Goal: Task Accomplishment & Management: Manage account settings

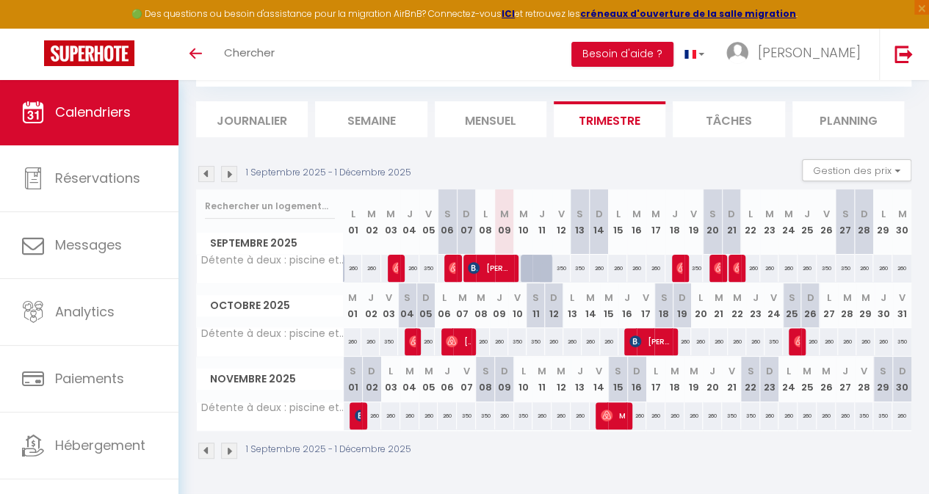
scroll to position [86, 0]
click at [639, 453] on div "1 Septembre 2025 - 1 Décembre 2025" at bounding box center [553, 452] width 715 height 43
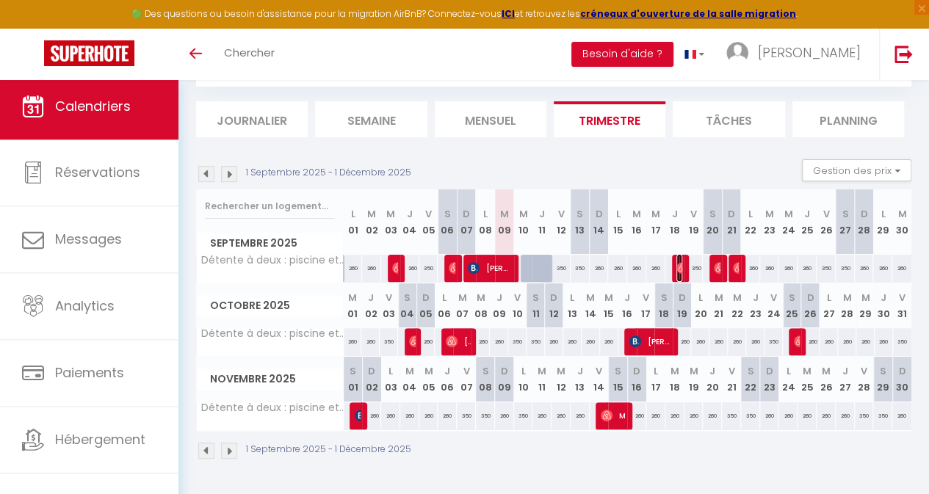
click at [676, 265] on img at bounding box center [682, 268] width 12 height 12
select select "OK"
select select "0"
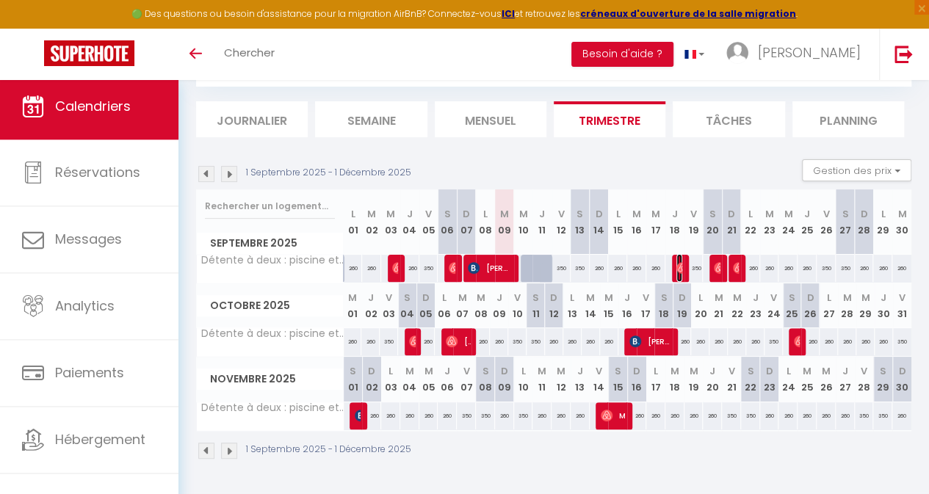
select select "1"
select select
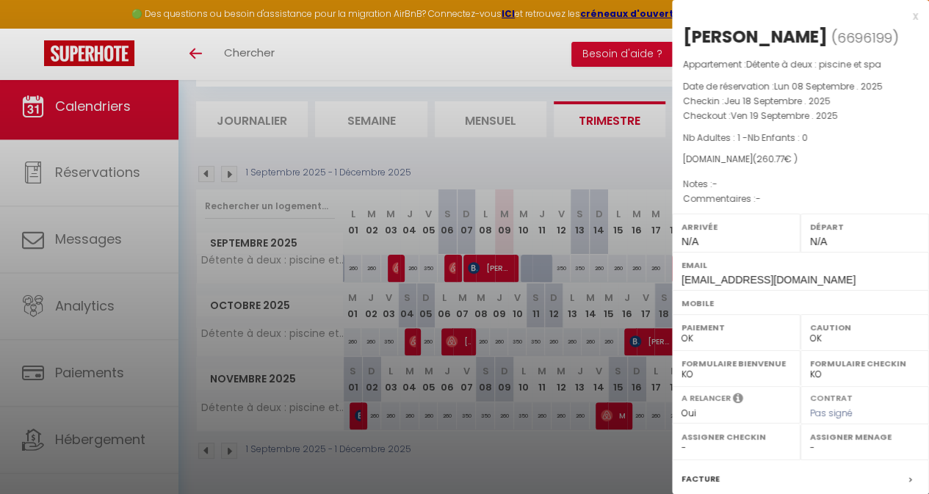
select select "43782"
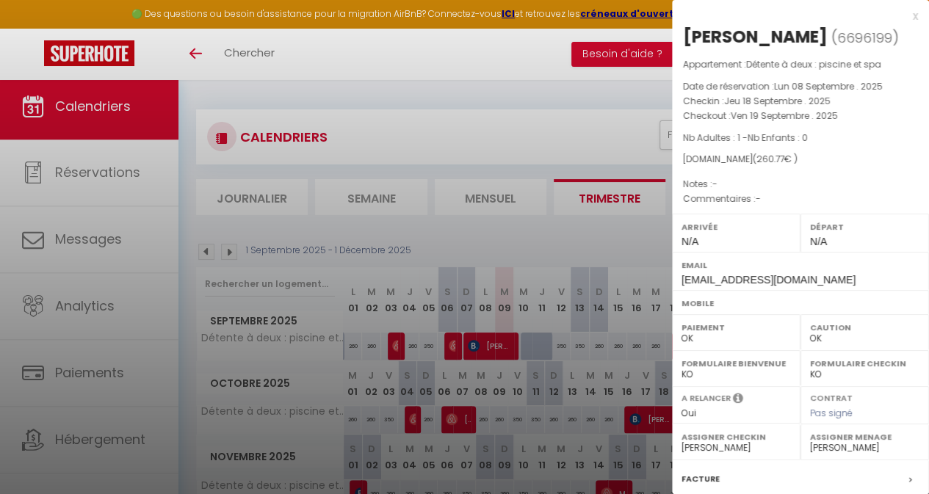
scroll to position [0, 0]
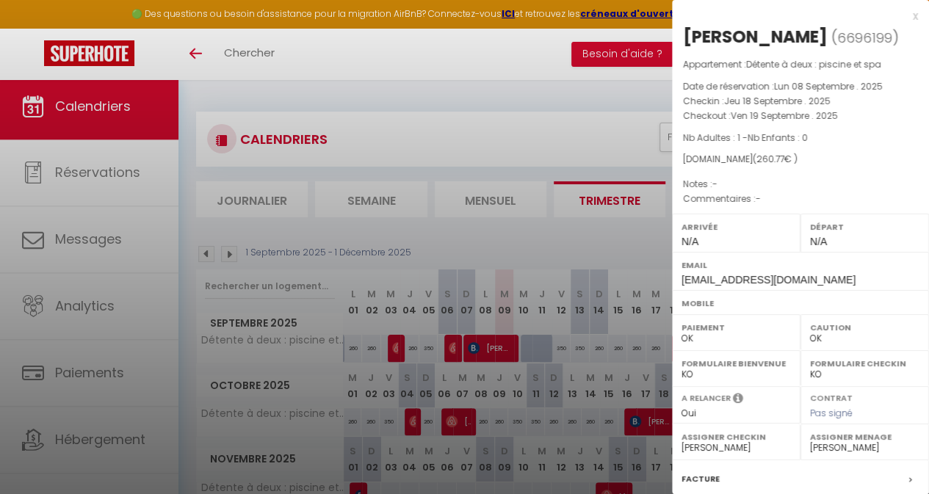
click at [903, 16] on div "x" at bounding box center [795, 16] width 246 height 18
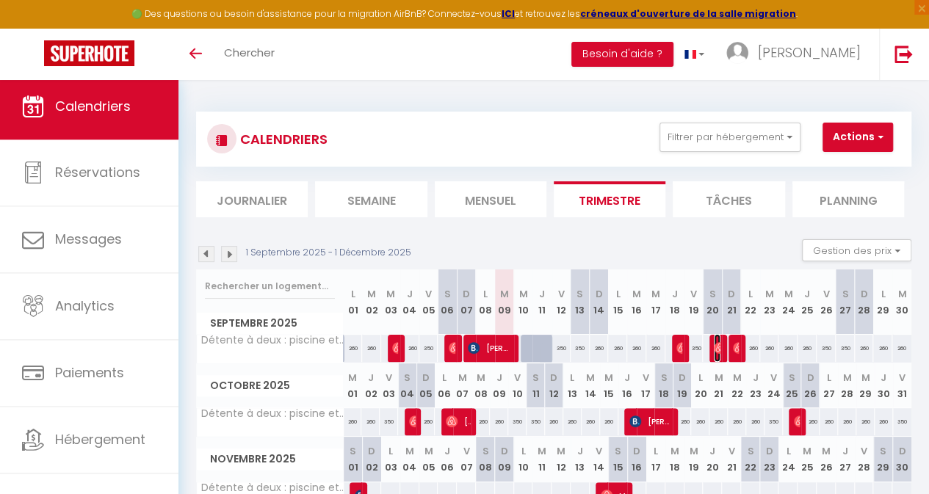
click at [714, 342] on img at bounding box center [720, 348] width 12 height 12
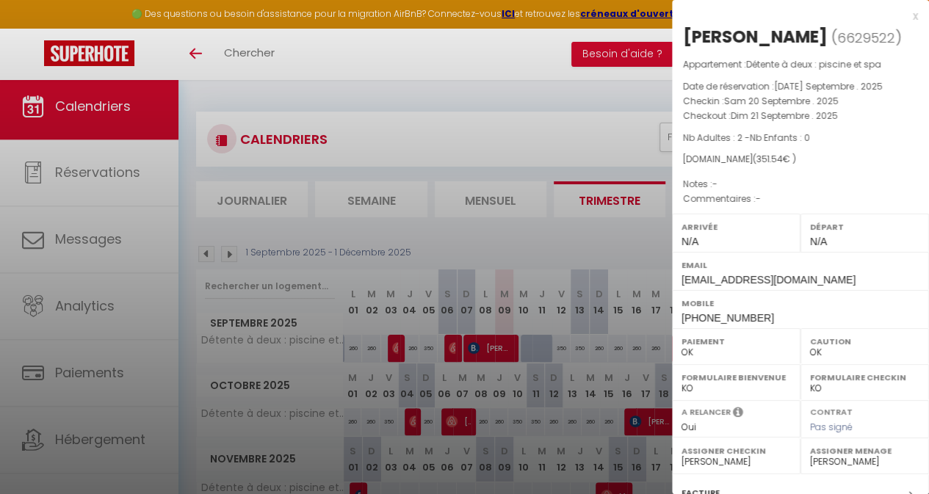
click at [904, 14] on div "x" at bounding box center [795, 16] width 246 height 18
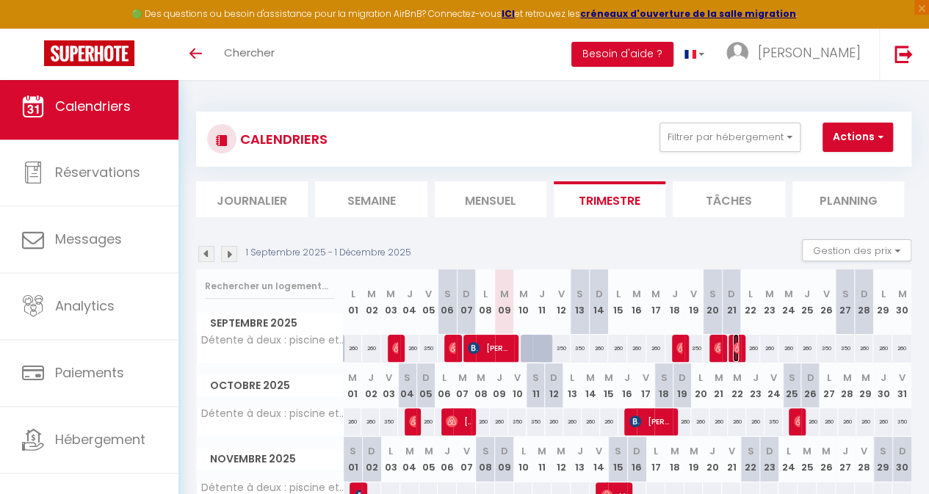
click at [733, 347] on img at bounding box center [739, 348] width 12 height 12
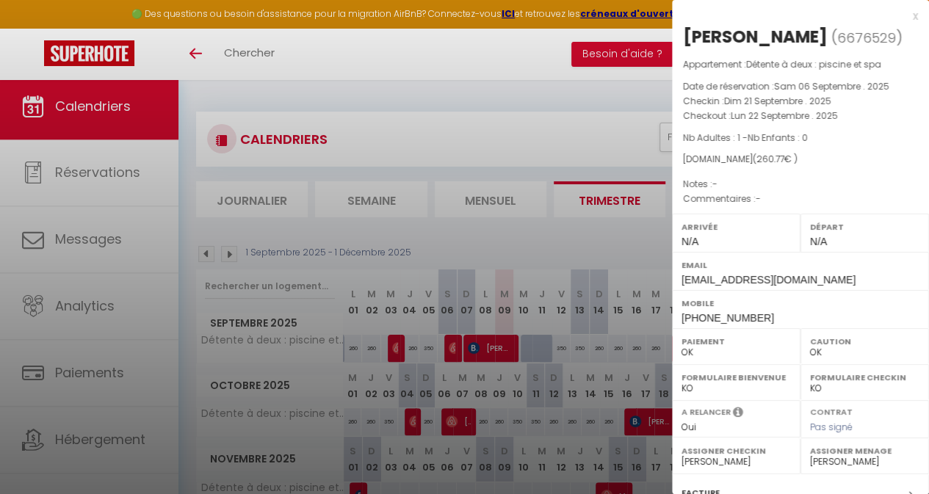
click at [901, 18] on div "x" at bounding box center [795, 16] width 246 height 18
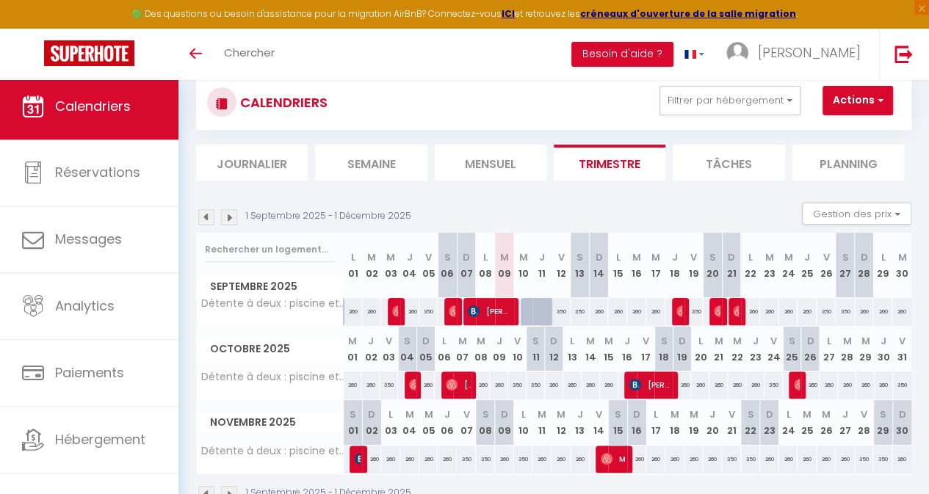
scroll to position [86, 0]
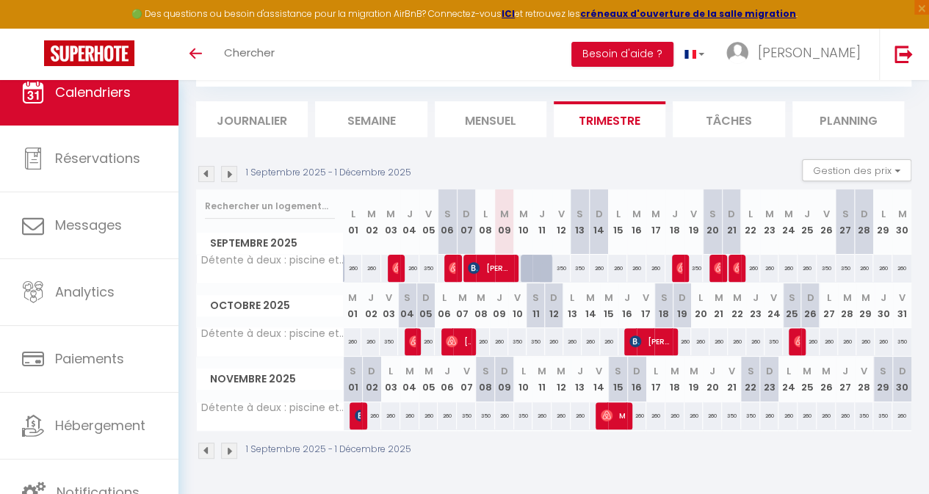
click at [407, 334] on div at bounding box center [414, 342] width 18 height 28
click at [410, 336] on img at bounding box center [415, 342] width 12 height 12
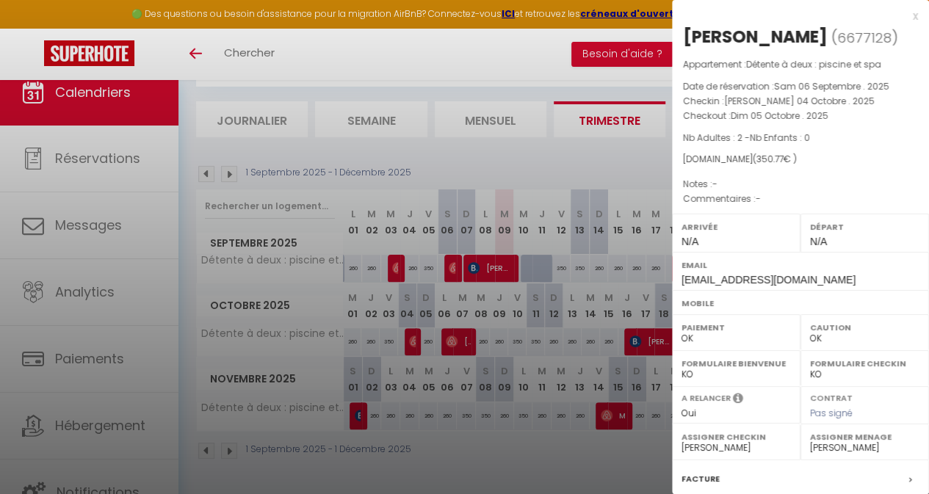
click at [458, 330] on div at bounding box center [464, 247] width 929 height 494
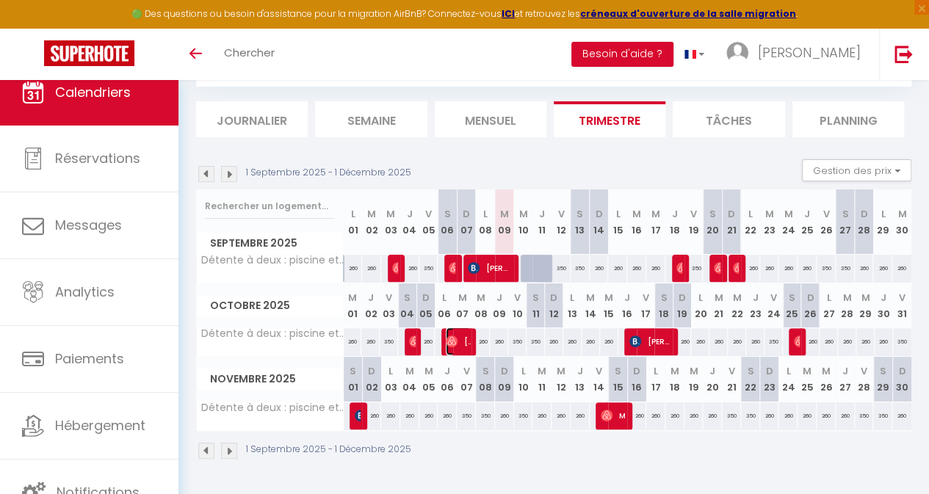
click at [458, 331] on span "[PERSON_NAME]" at bounding box center [458, 342] width 24 height 28
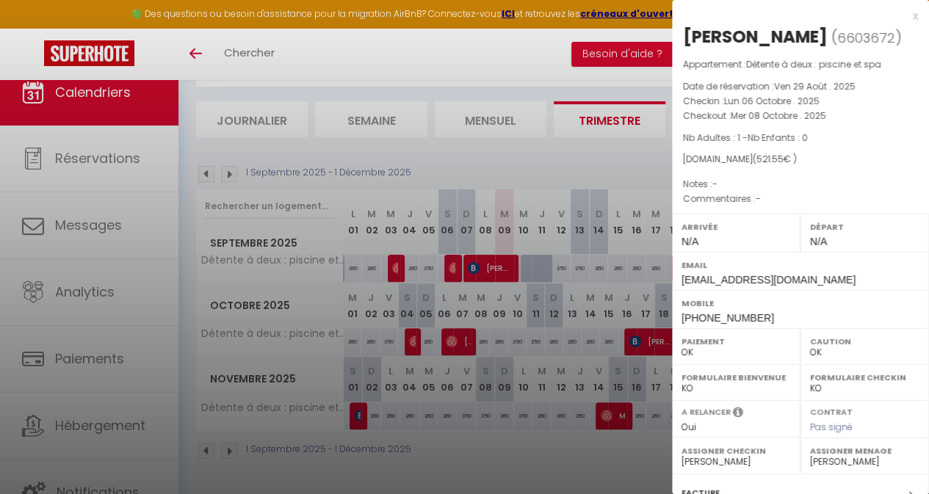
click at [528, 334] on div at bounding box center [464, 247] width 929 height 494
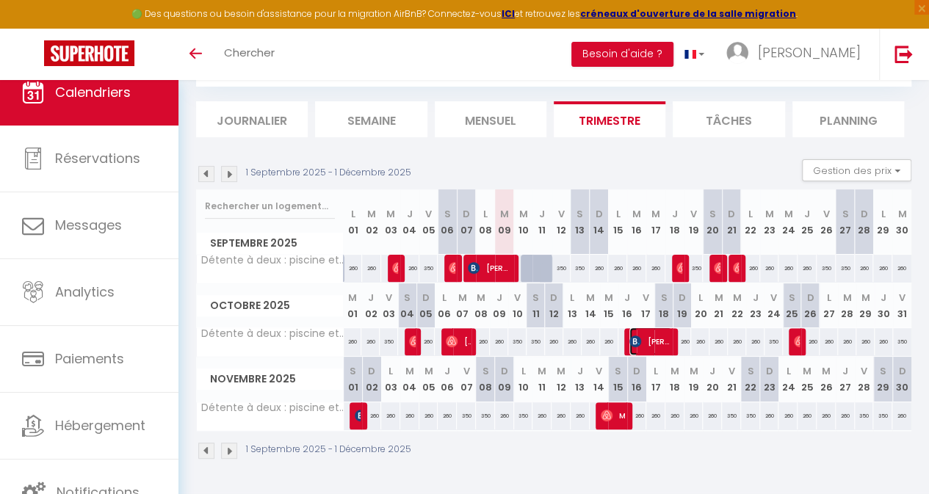
click at [654, 331] on span "[PERSON_NAME] Freiburghaus" at bounding box center [650, 342] width 43 height 28
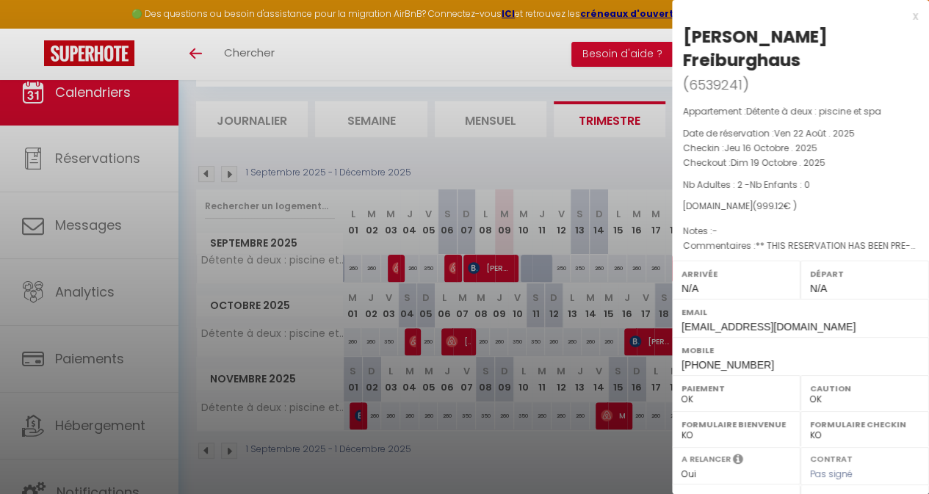
click at [688, 230] on div "[PERSON_NAME] ( 6539241 ) Appartement : Détente à deux : piscine et spa Date de…" at bounding box center [800, 367] width 257 height 685
drag, startPoint x: 632, startPoint y: 250, endPoint x: 636, endPoint y: 278, distance: 28.3
click at [633, 250] on div at bounding box center [464, 247] width 929 height 494
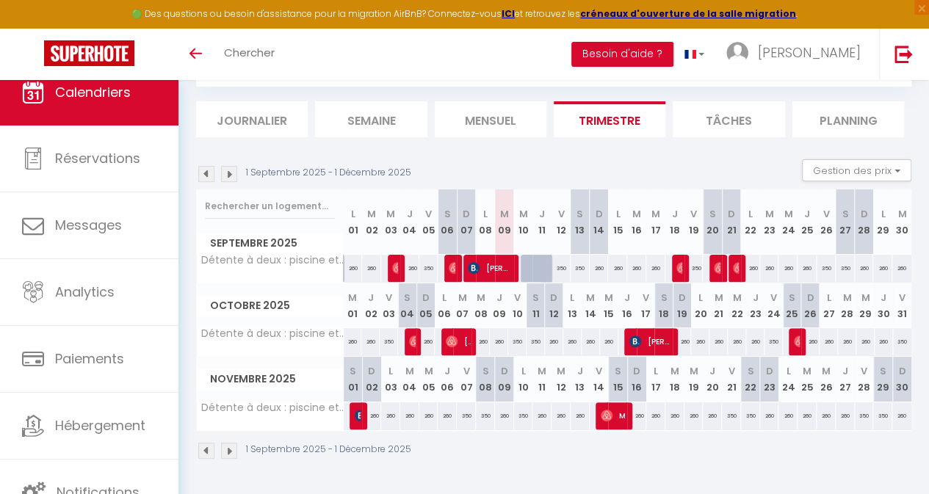
click at [789, 338] on div at bounding box center [798, 342] width 18 height 28
click at [650, 338] on span "[PERSON_NAME] Freiburghaus" at bounding box center [650, 342] width 43 height 28
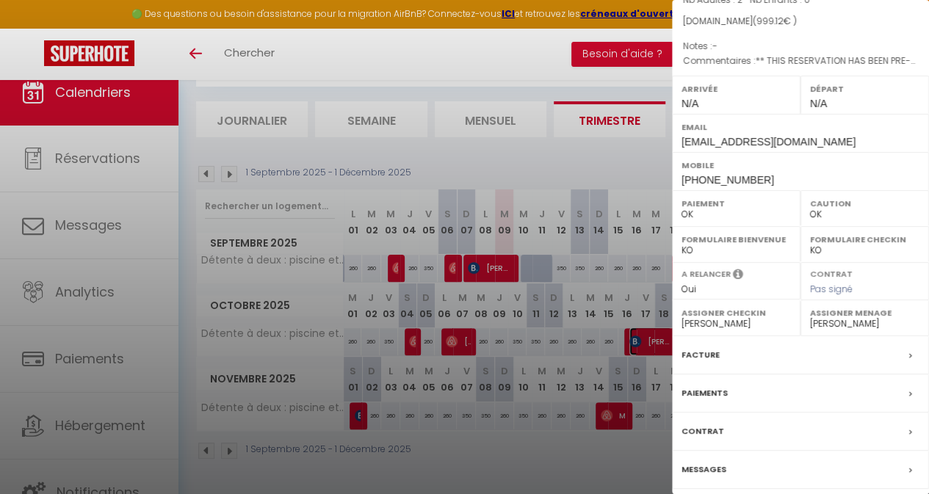
scroll to position [210, 0]
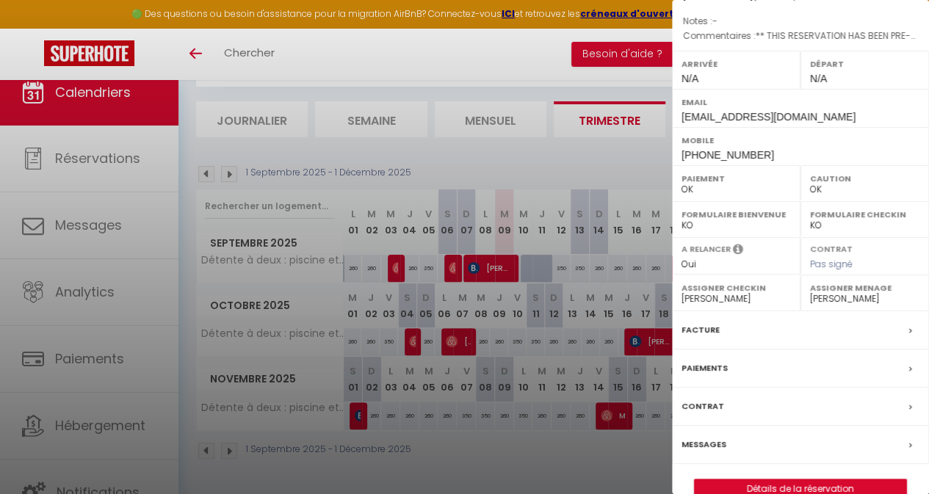
click at [791, 426] on div "Messages" at bounding box center [800, 445] width 257 height 38
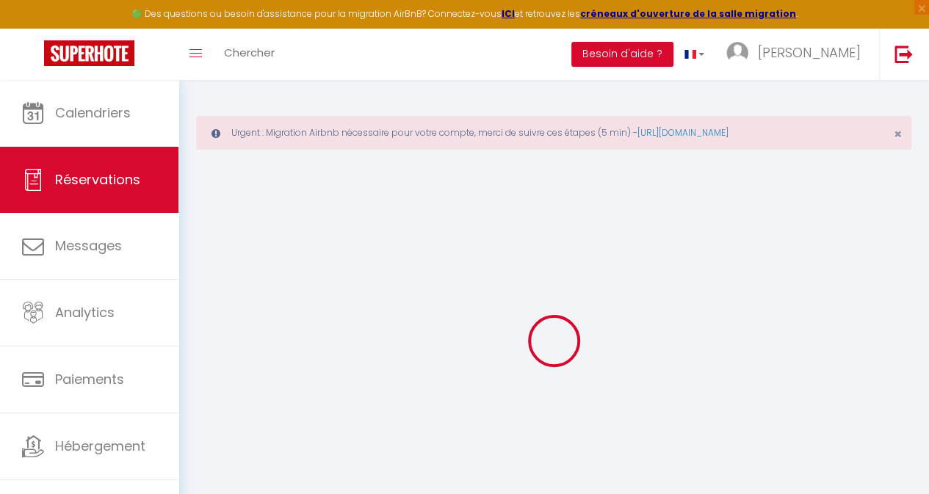
select select
checkbox input "false"
type textarea "** THIS RESERVATION HAS BEEN PRE-PAID ** BOOKING NOTE : Payment charge is EUR 1…"
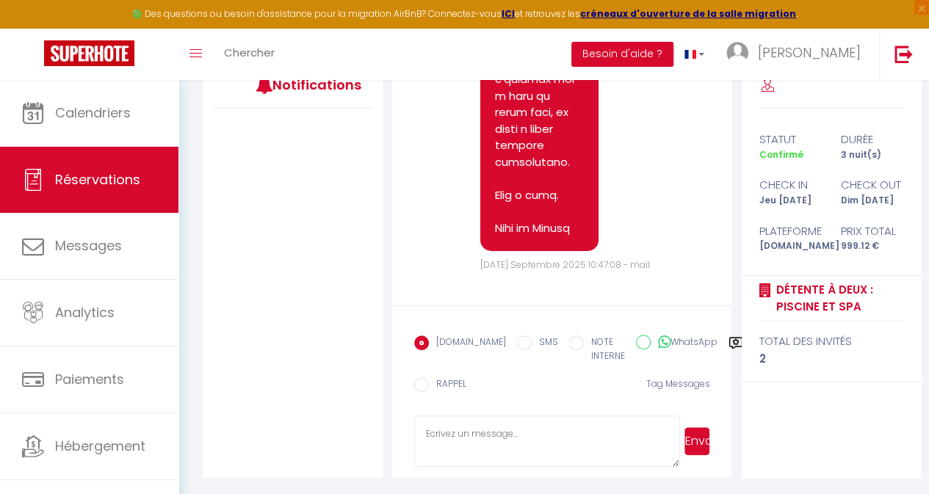
scroll to position [2507, 0]
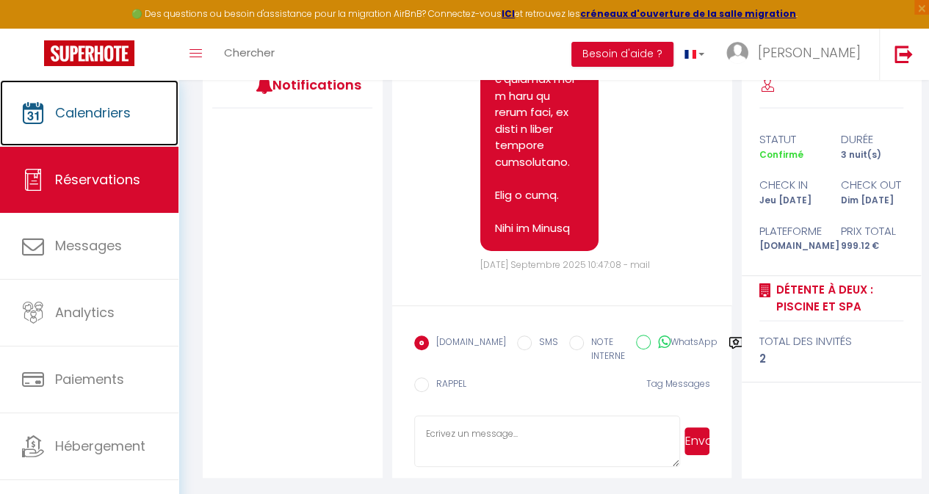
click at [89, 118] on span "Calendriers" at bounding box center [93, 113] width 76 height 18
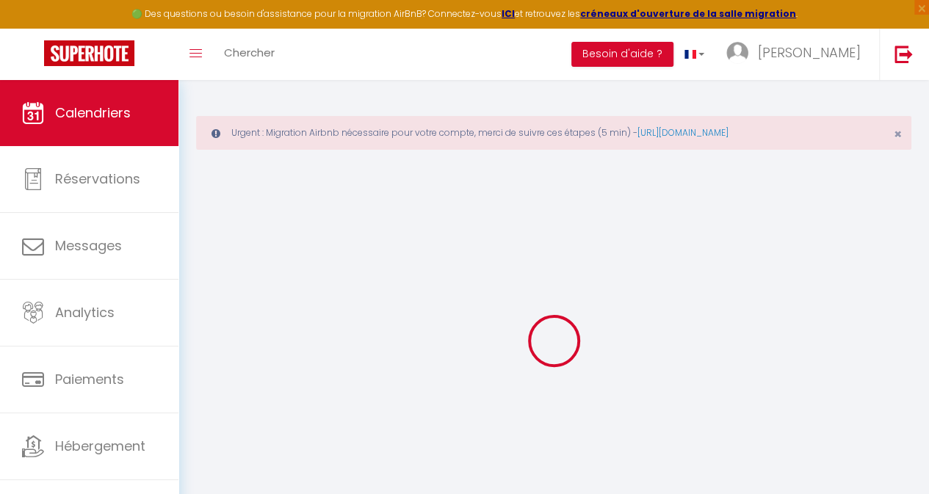
select select
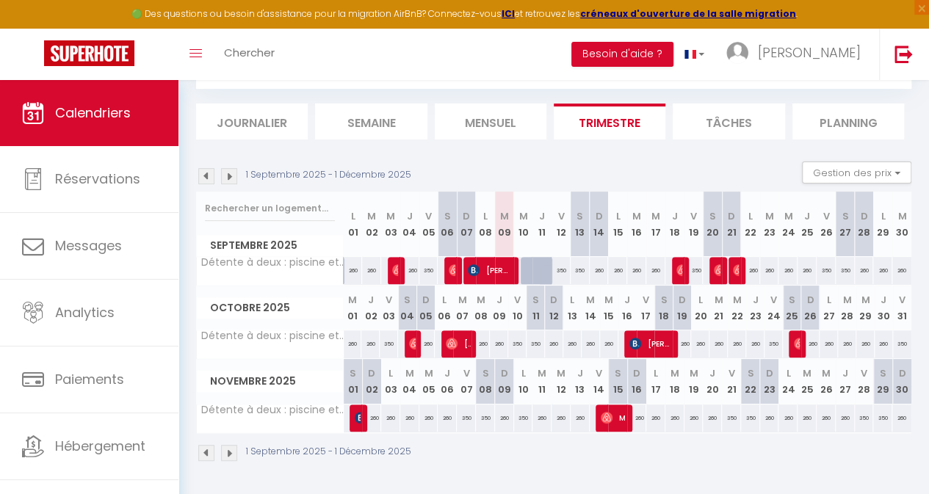
scroll to position [148, 0]
click at [794, 343] on span "[PERSON_NAME]" at bounding box center [797, 344] width 6 height 28
select select "OK"
select select "0"
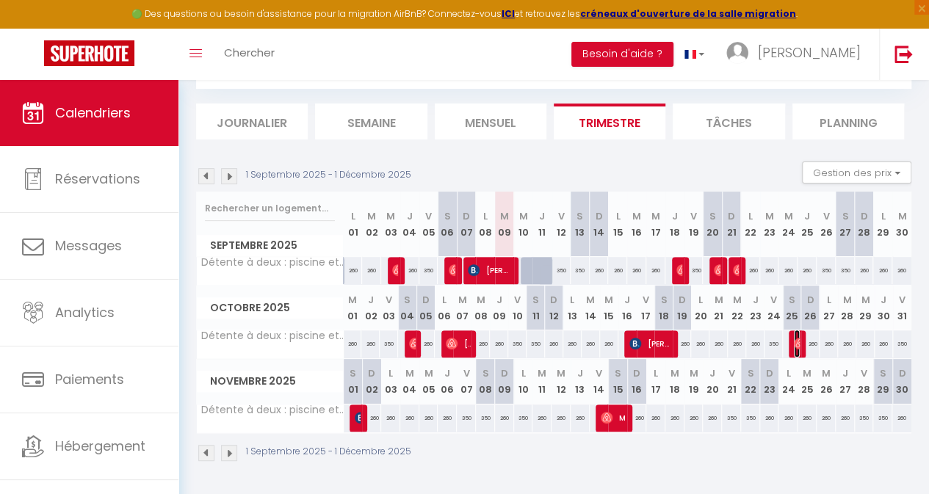
select select "0"
select select "1"
select select
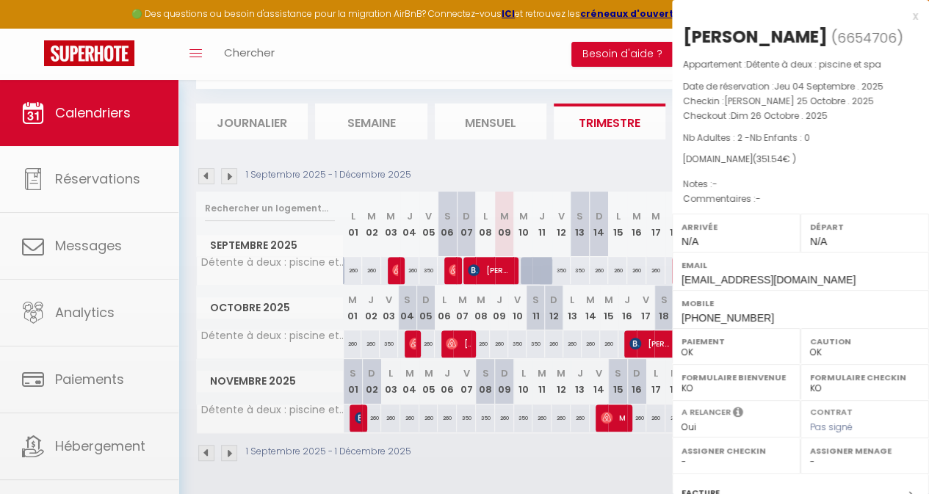
select select "43782"
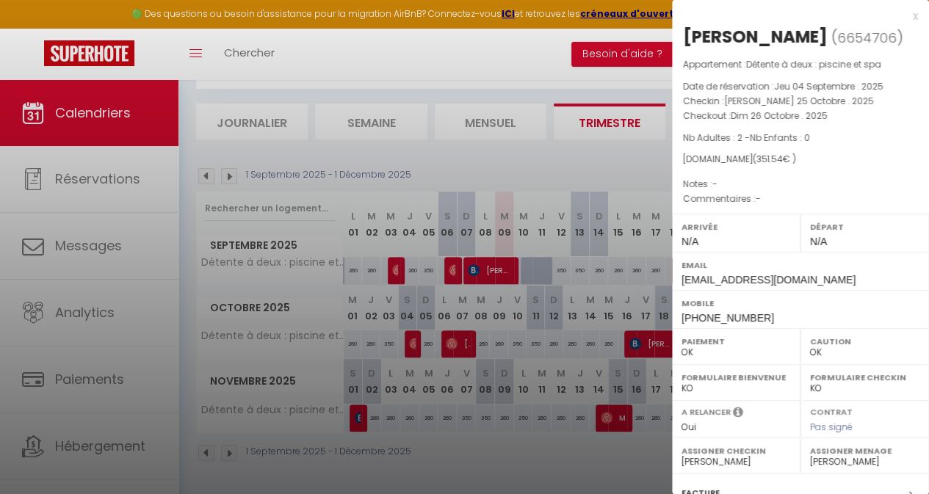
scroll to position [187, 0]
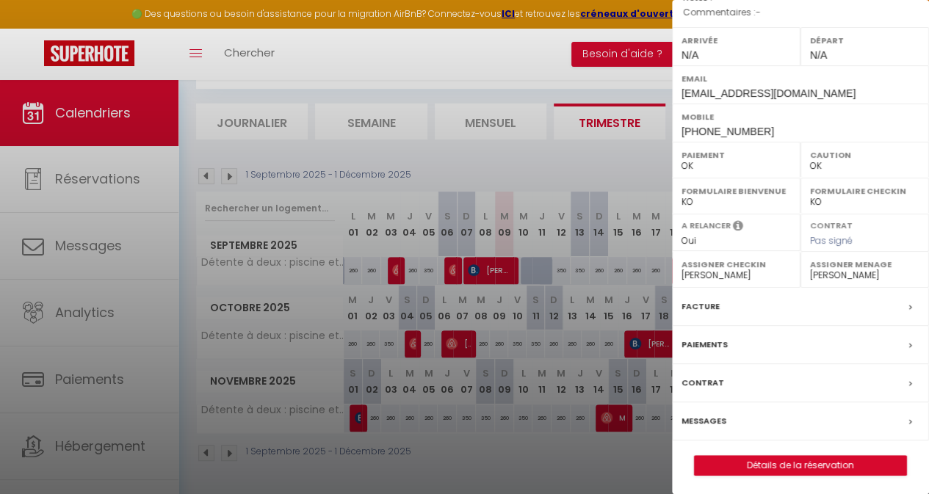
click at [774, 415] on div "Messages" at bounding box center [800, 422] width 257 height 38
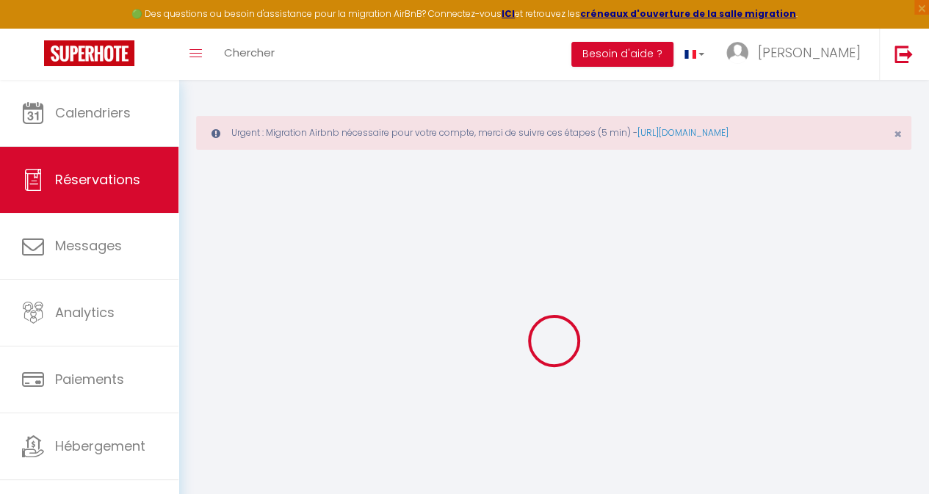
select select
checkbox input "false"
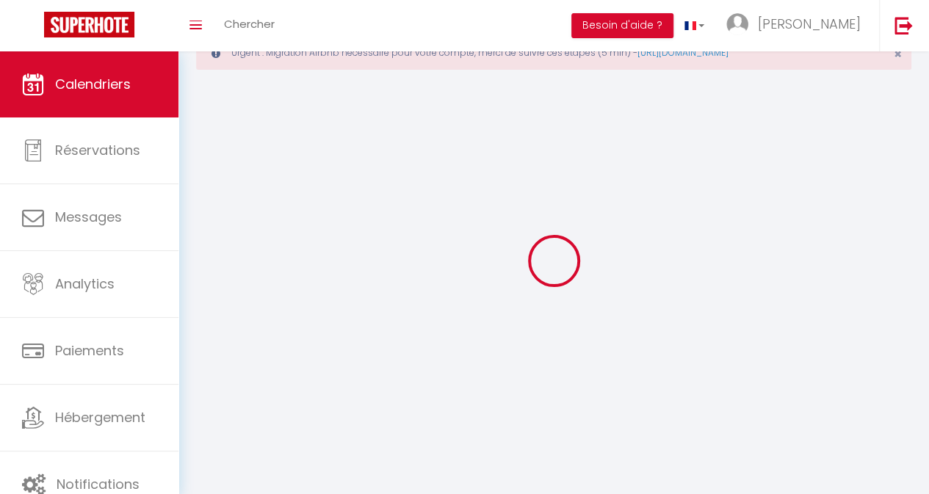
scroll to position [80, 0]
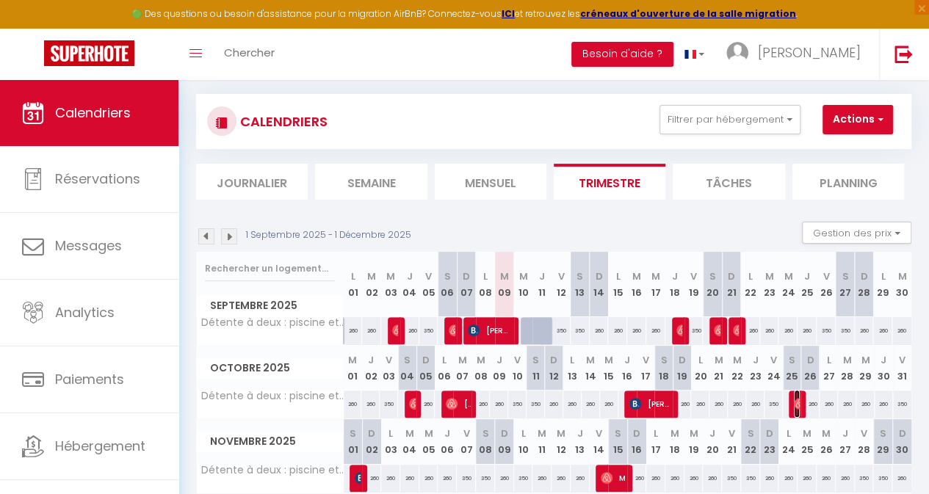
click at [794, 405] on img at bounding box center [800, 404] width 12 height 12
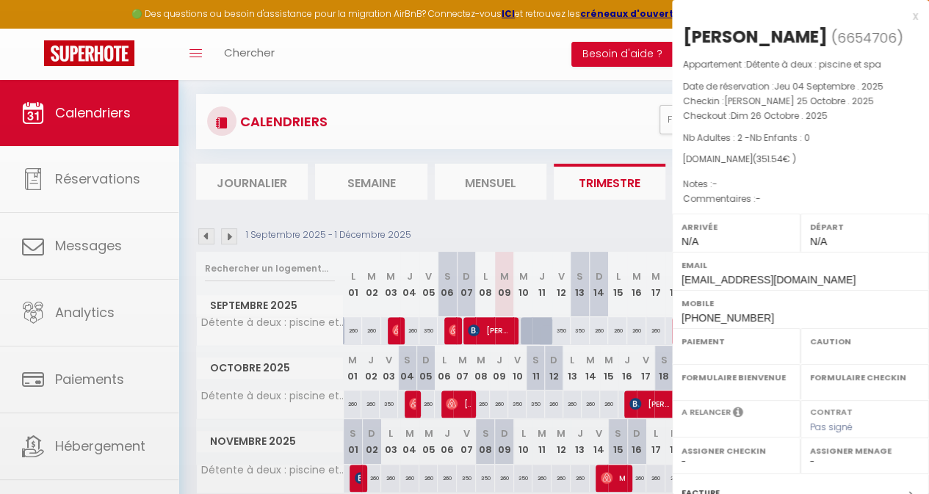
select select "OK"
select select "0"
select select "1"
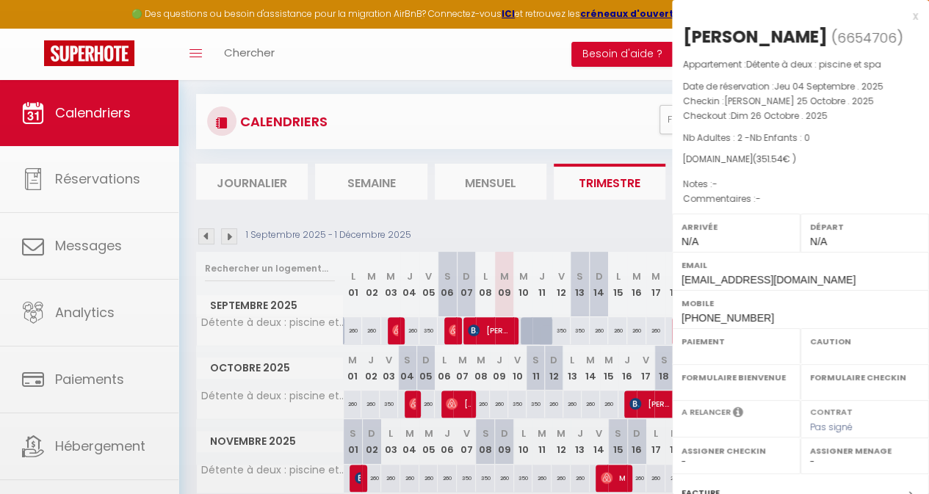
select select
select select "43782"
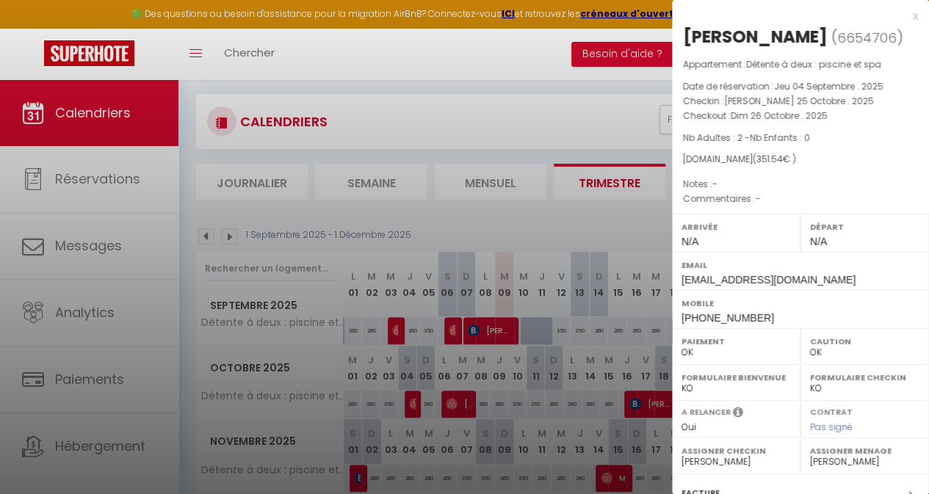
click at [593, 220] on div at bounding box center [464, 247] width 929 height 494
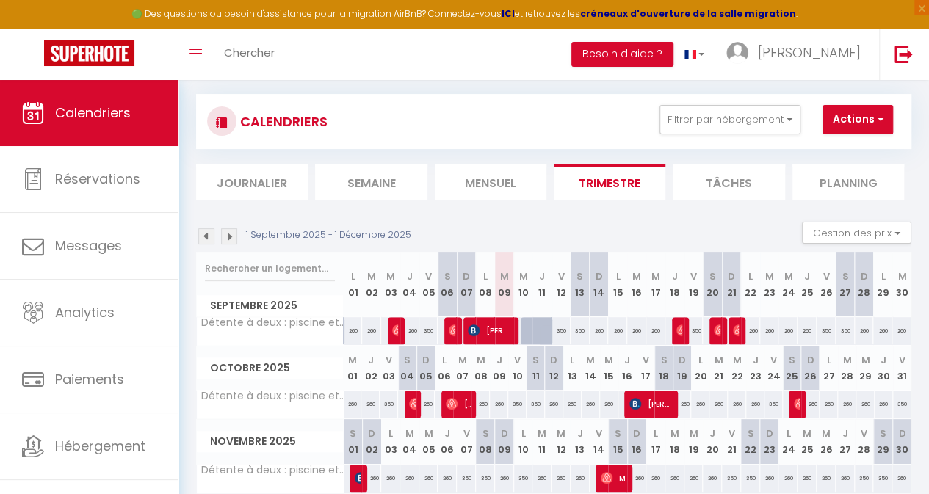
scroll to position [148, 0]
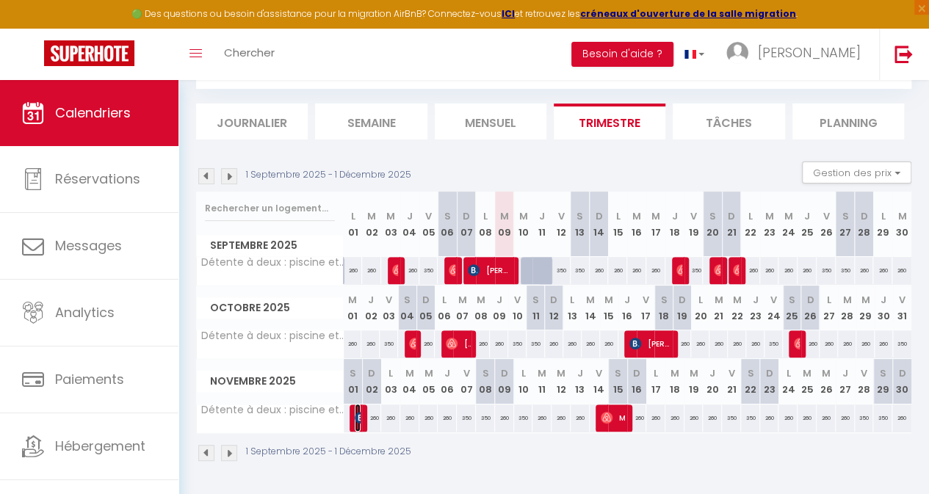
click at [357, 412] on img at bounding box center [361, 418] width 12 height 12
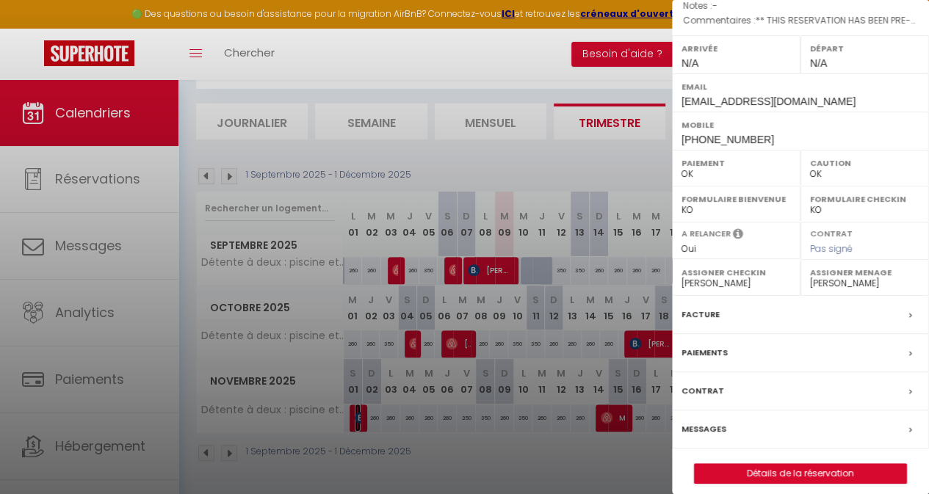
scroll to position [187, 0]
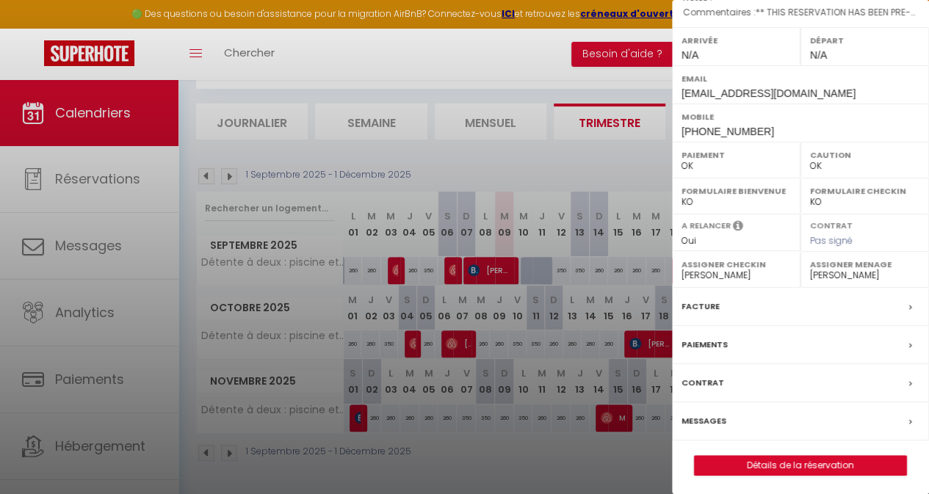
click at [761, 414] on div "Messages" at bounding box center [800, 422] width 257 height 38
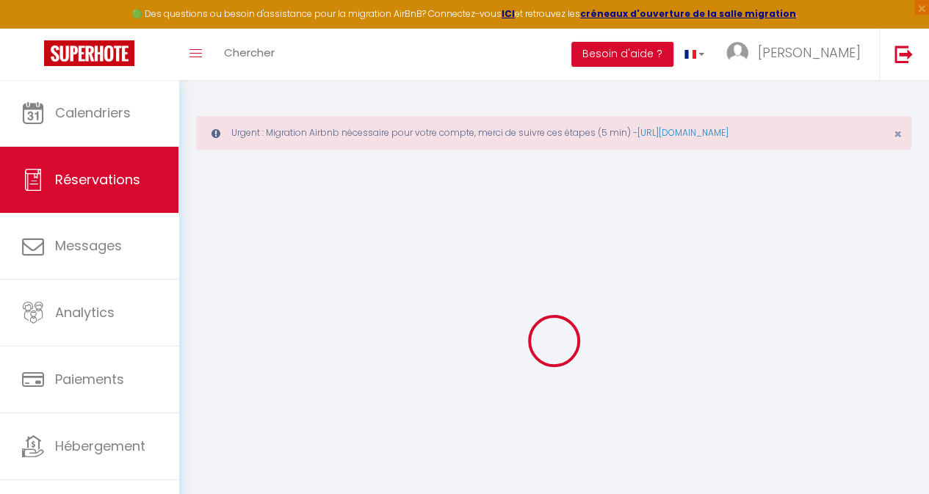
select select
checkbox input "false"
type textarea "** THIS RESERVATION HAS BEEN PRE-PAID ** BOOKING NOTE : Payment charge is EUR 5…"
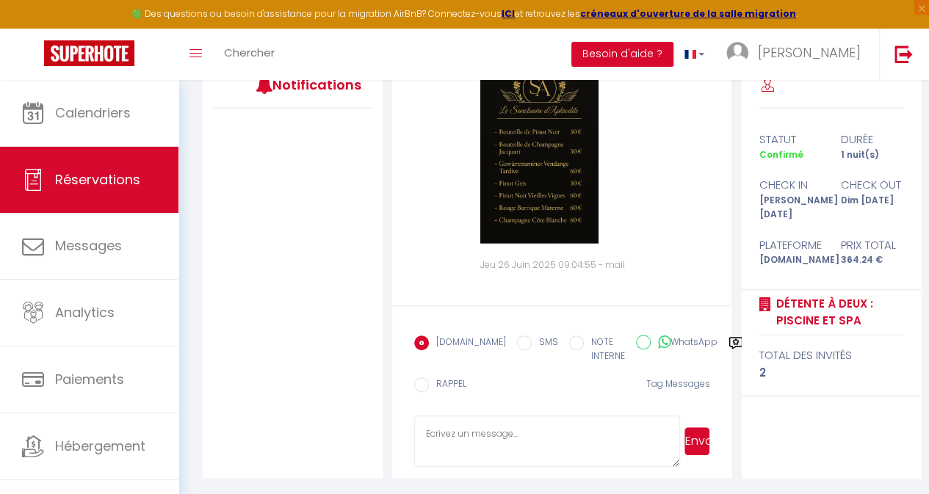
scroll to position [4677, 0]
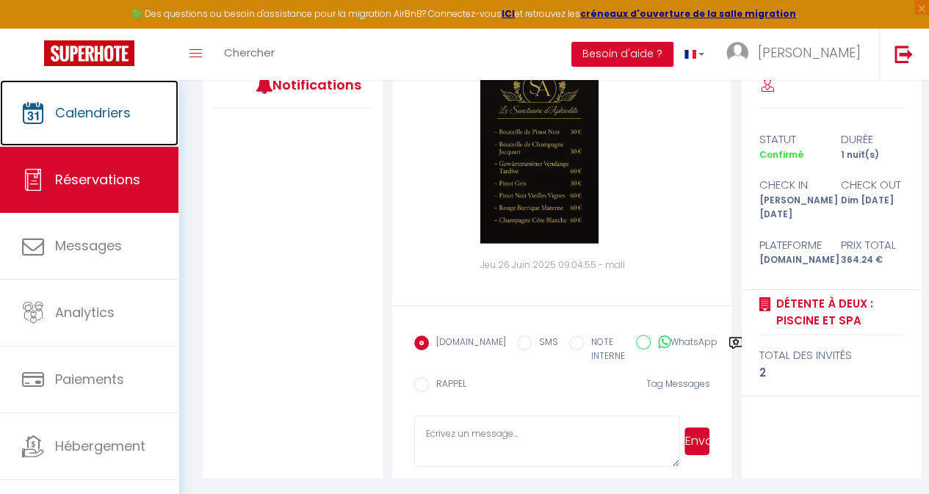
click at [65, 130] on link "Calendriers" at bounding box center [89, 113] width 178 height 66
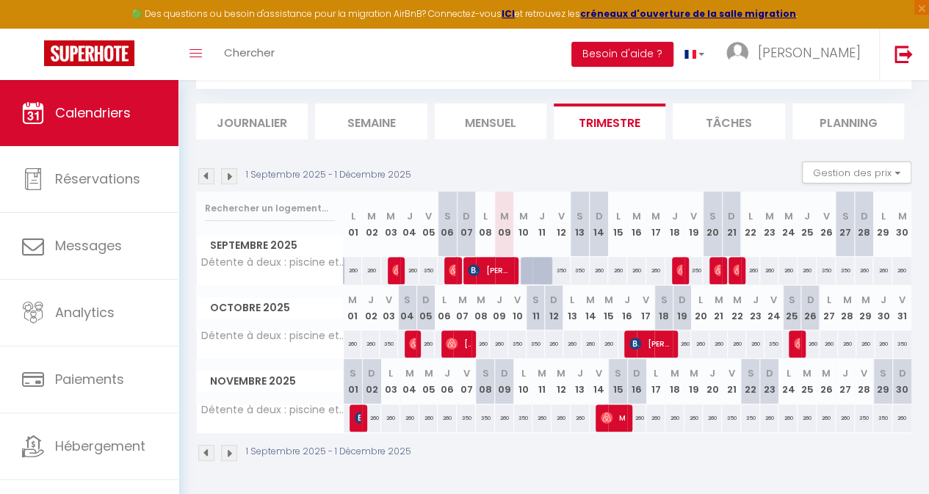
scroll to position [148, 0]
click at [602, 412] on img at bounding box center [607, 418] width 12 height 12
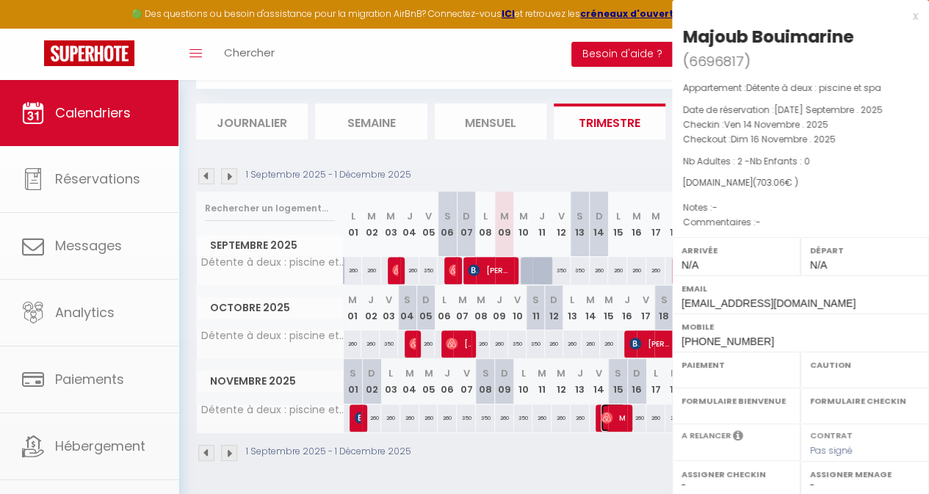
select select "OK"
select select "0"
select select "1"
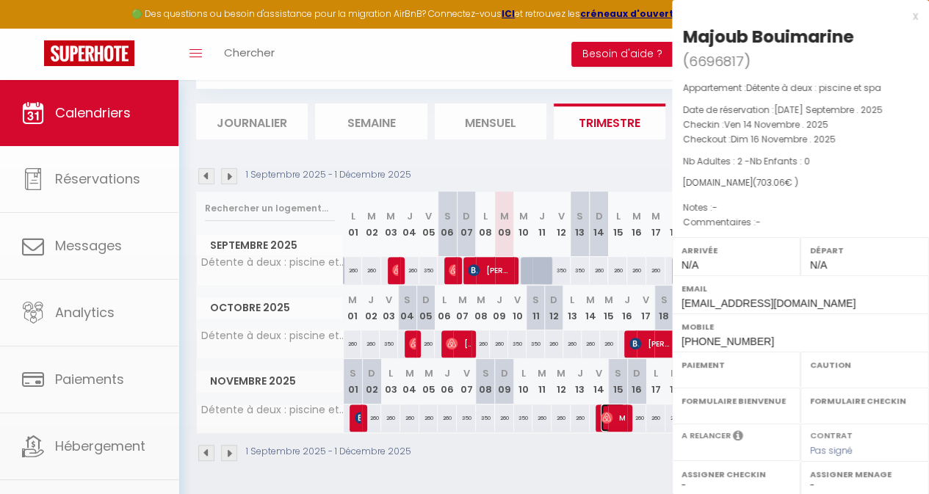
select select
select select "43782"
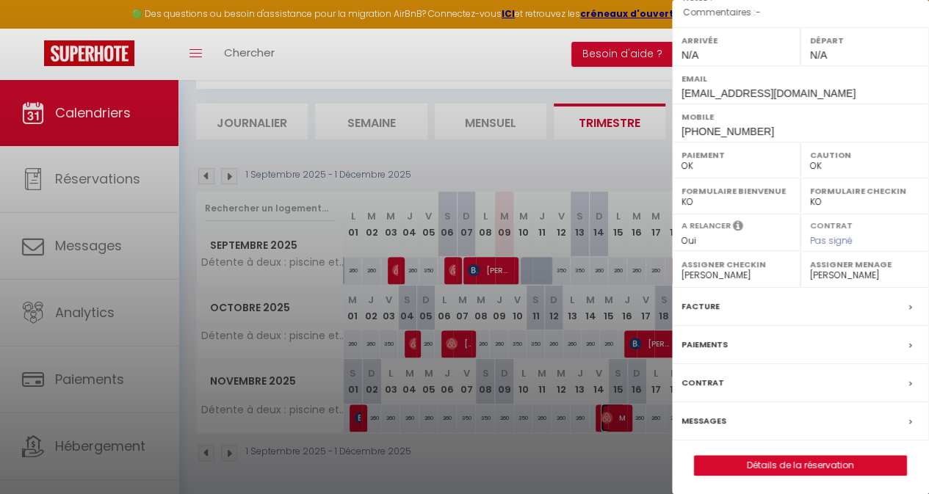
scroll to position [0, 0]
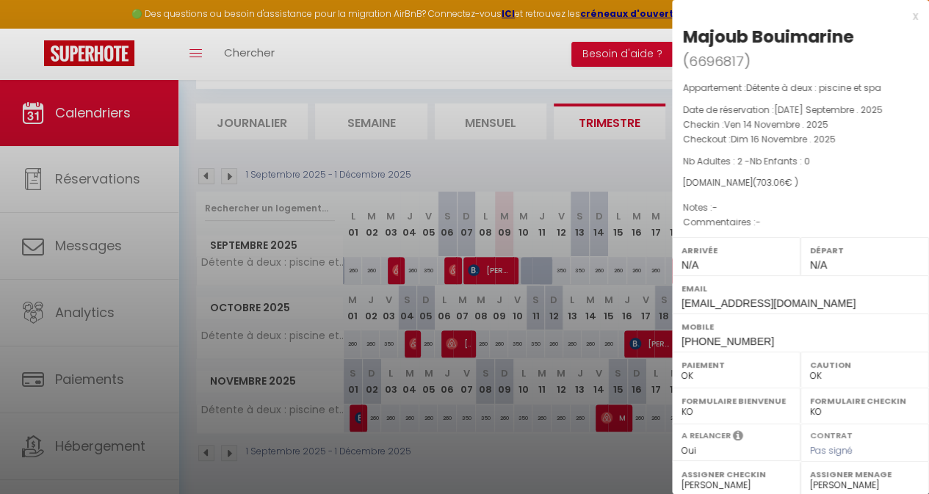
click at [618, 458] on div at bounding box center [464, 247] width 929 height 494
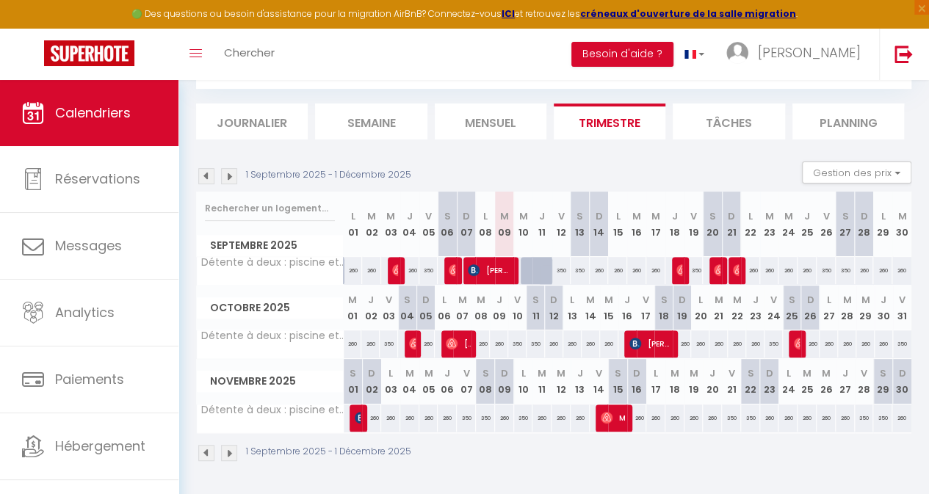
click at [235, 168] on img at bounding box center [229, 176] width 16 height 16
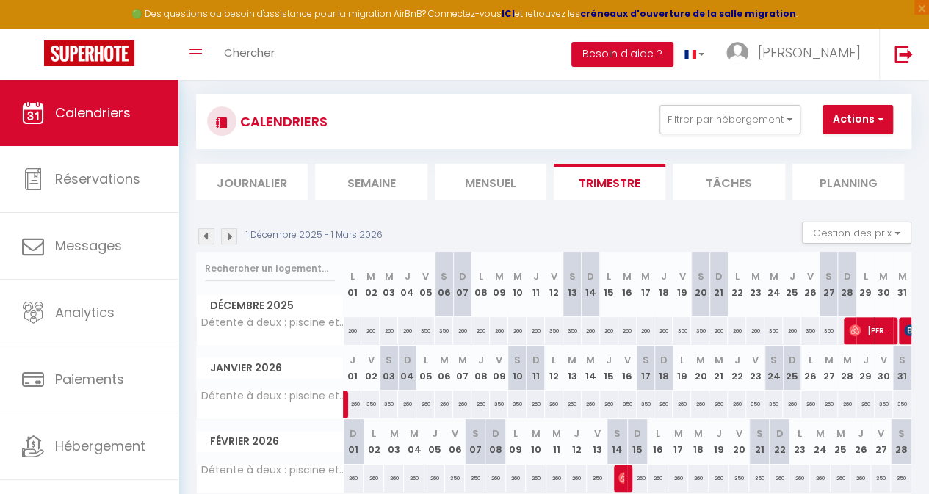
scroll to position [148, 0]
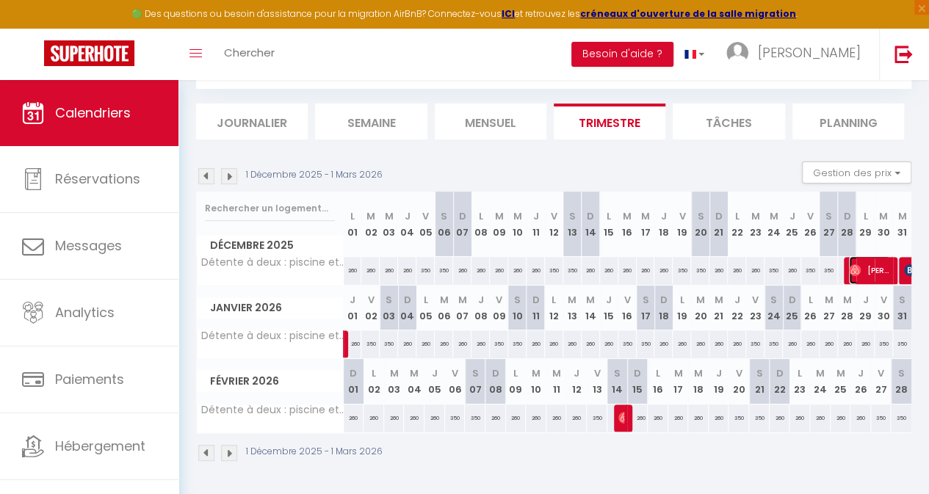
click at [873, 263] on span "[PERSON_NAME]" at bounding box center [869, 270] width 41 height 28
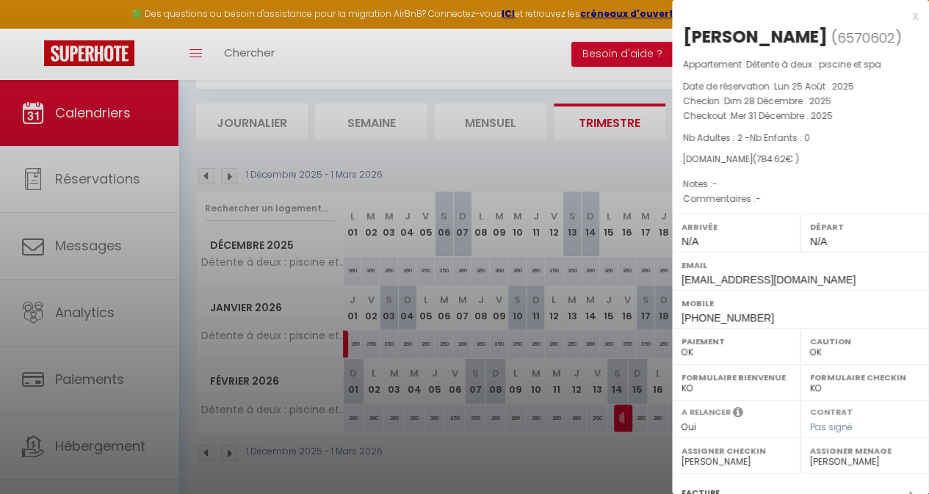
scroll to position [187, 0]
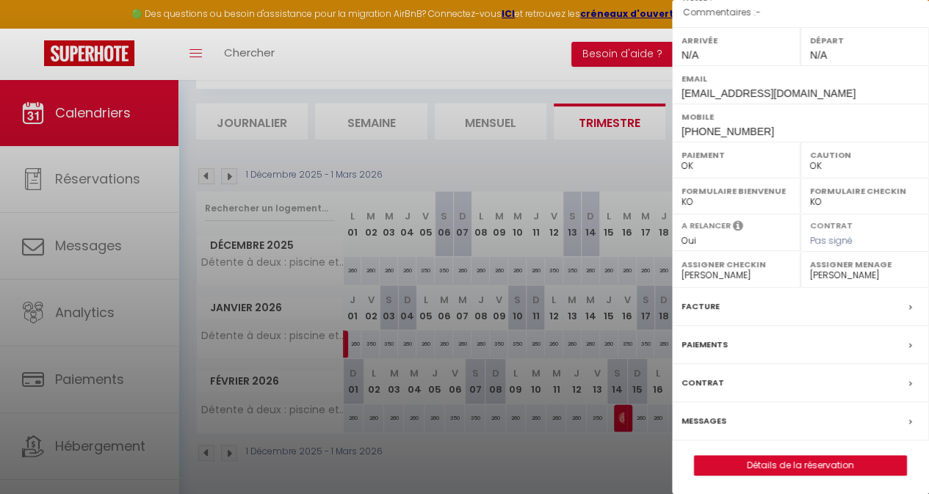
click at [758, 427] on div "Messages" at bounding box center [800, 422] width 257 height 38
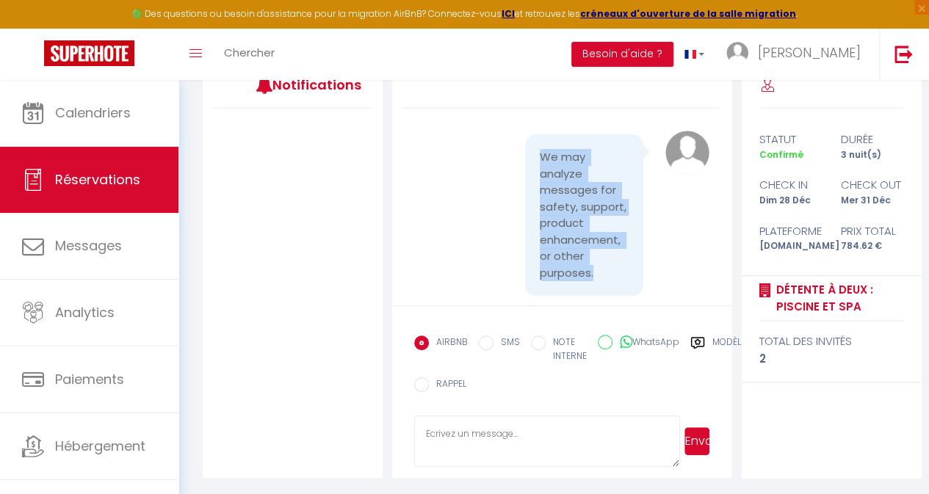
drag, startPoint x: 591, startPoint y: 274, endPoint x: 534, endPoint y: 156, distance: 131.4
click at [540, 156] on pre "We may analyze messages for safety, support, product enhancement, or other purp…" at bounding box center [584, 215] width 89 height 132
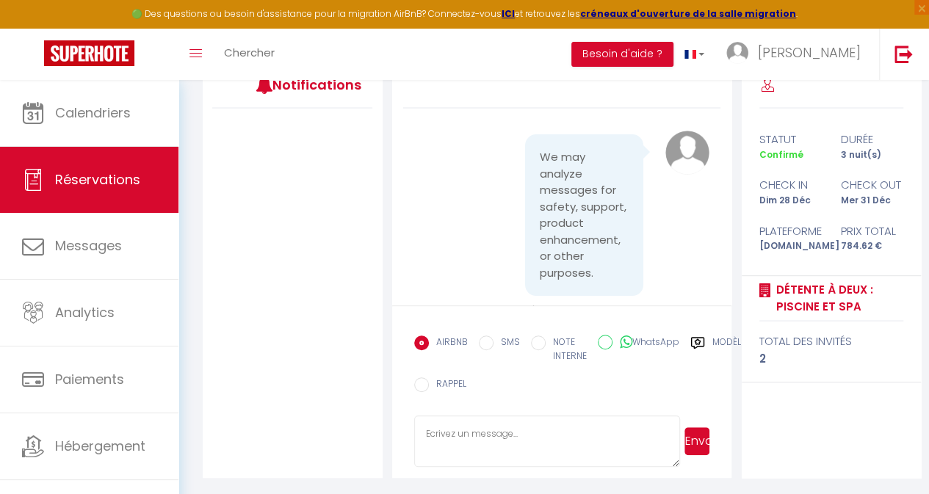
click at [640, 220] on div "We may analyze messages for safety, support, product enhancement, or other purp…" at bounding box center [584, 218] width 148 height 169
click at [455, 438] on textarea at bounding box center [547, 441] width 267 height 51
drag, startPoint x: 455, startPoint y: 438, endPoint x: 463, endPoint y: 444, distance: 10.4
click at [463, 444] on textarea at bounding box center [547, 441] width 267 height 51
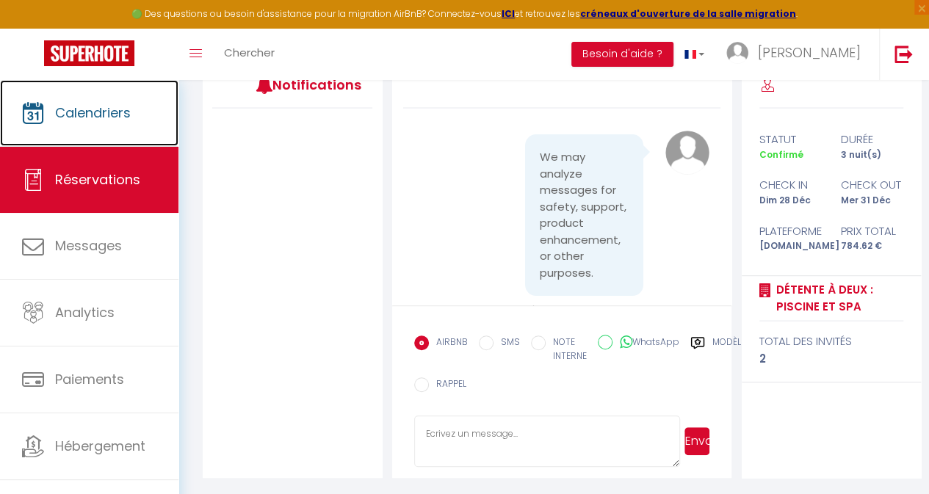
click at [83, 108] on span "Calendriers" at bounding box center [93, 113] width 76 height 18
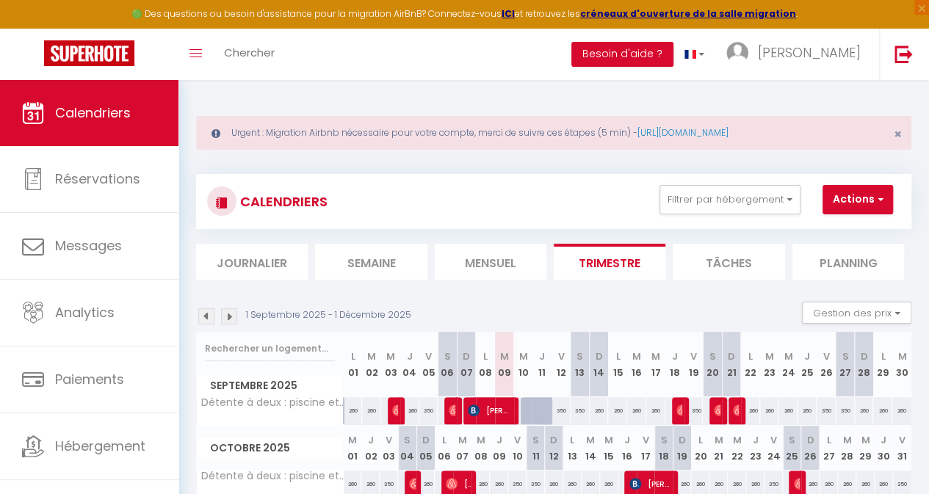
scroll to position [148, 0]
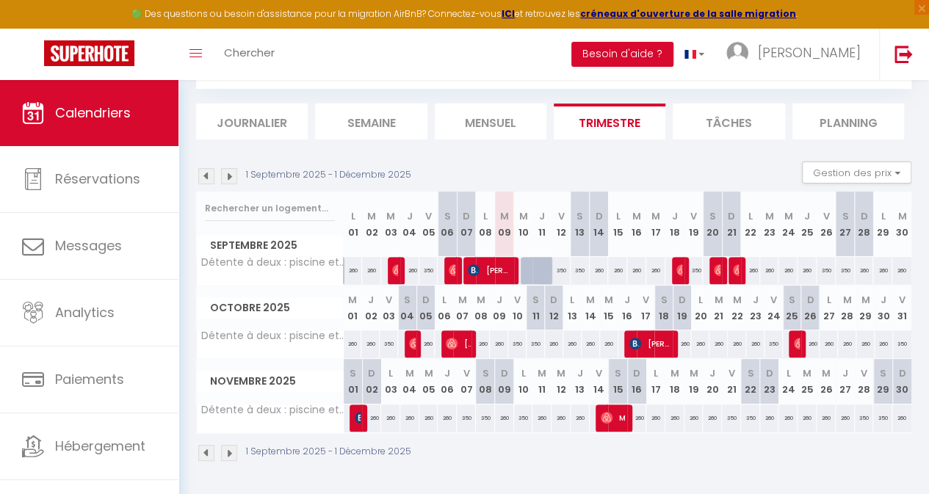
click at [229, 169] on img at bounding box center [229, 176] width 16 height 16
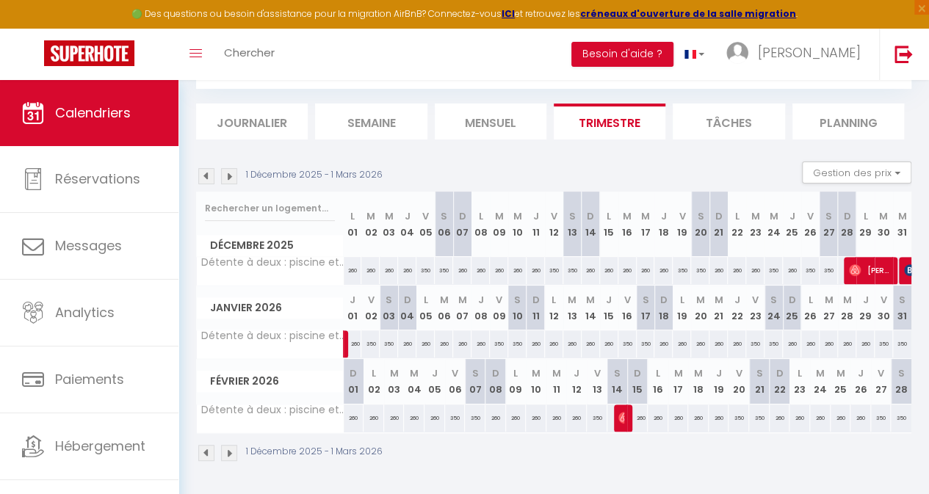
scroll to position [0, 26]
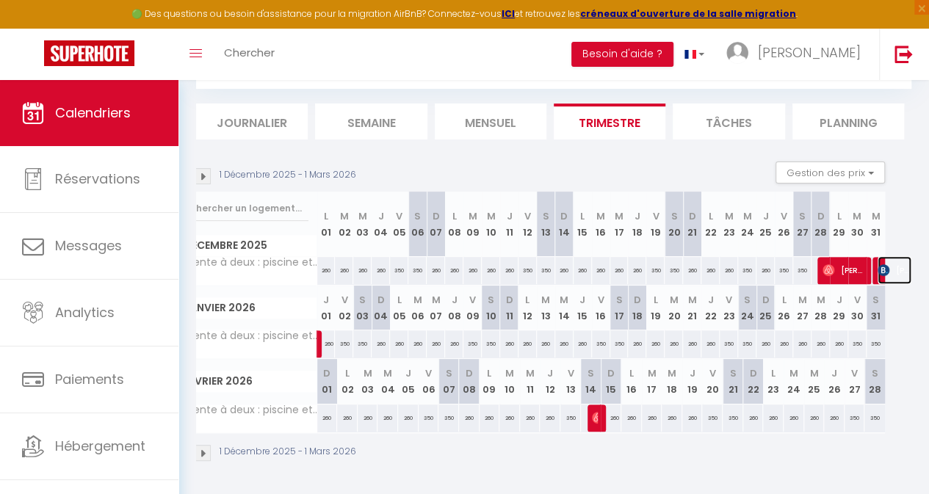
click at [878, 256] on span "[PERSON_NAME]" at bounding box center [895, 270] width 34 height 28
select select "OK"
select select "0"
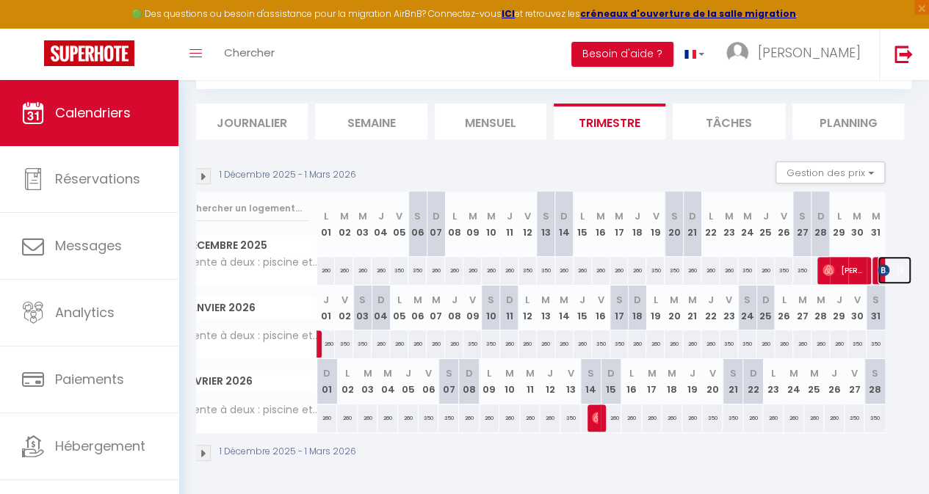
select select "1"
select select
select select "43782"
